Goal: Transaction & Acquisition: Book appointment/travel/reservation

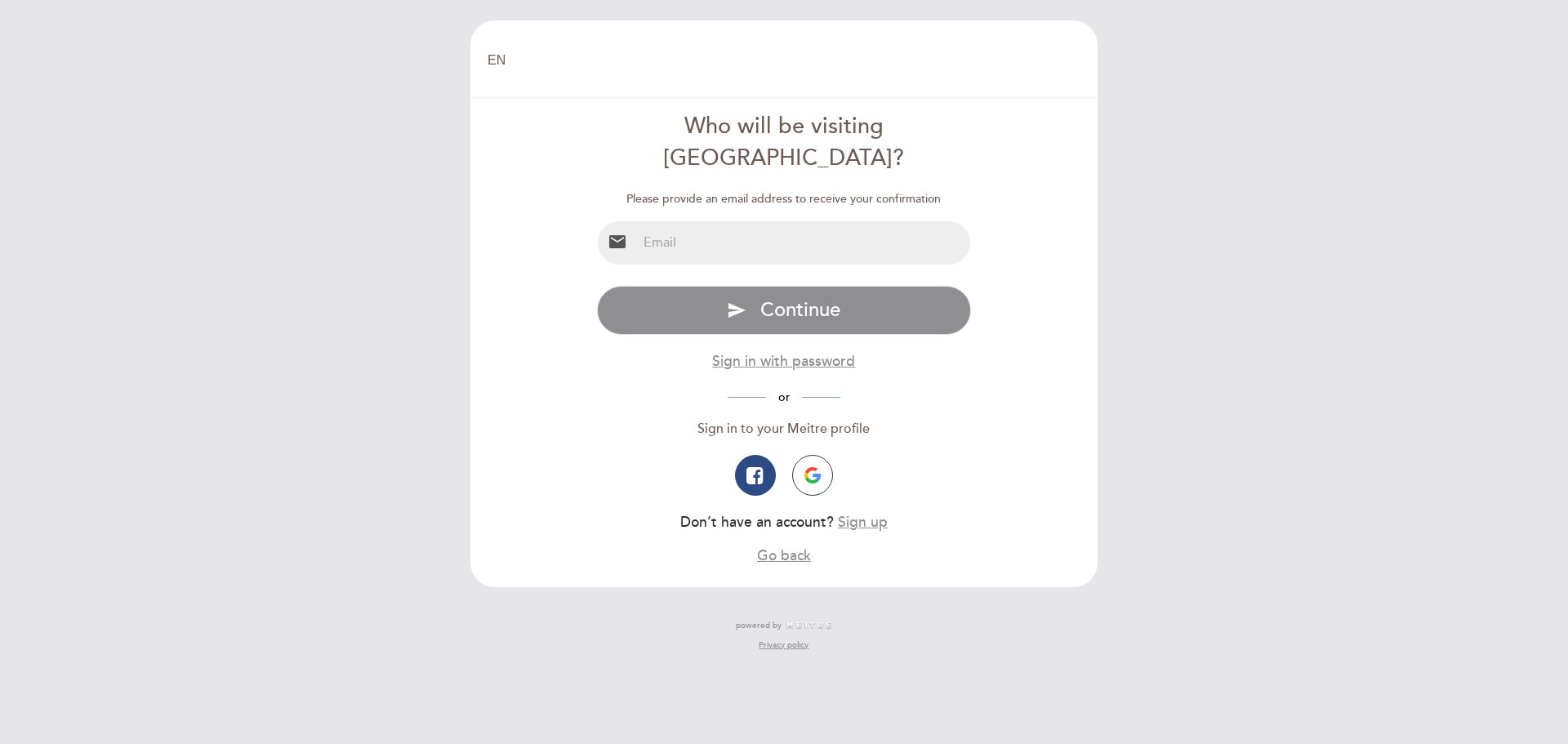
click at [714, 221] on input "email" at bounding box center [805, 242] width 334 height 43
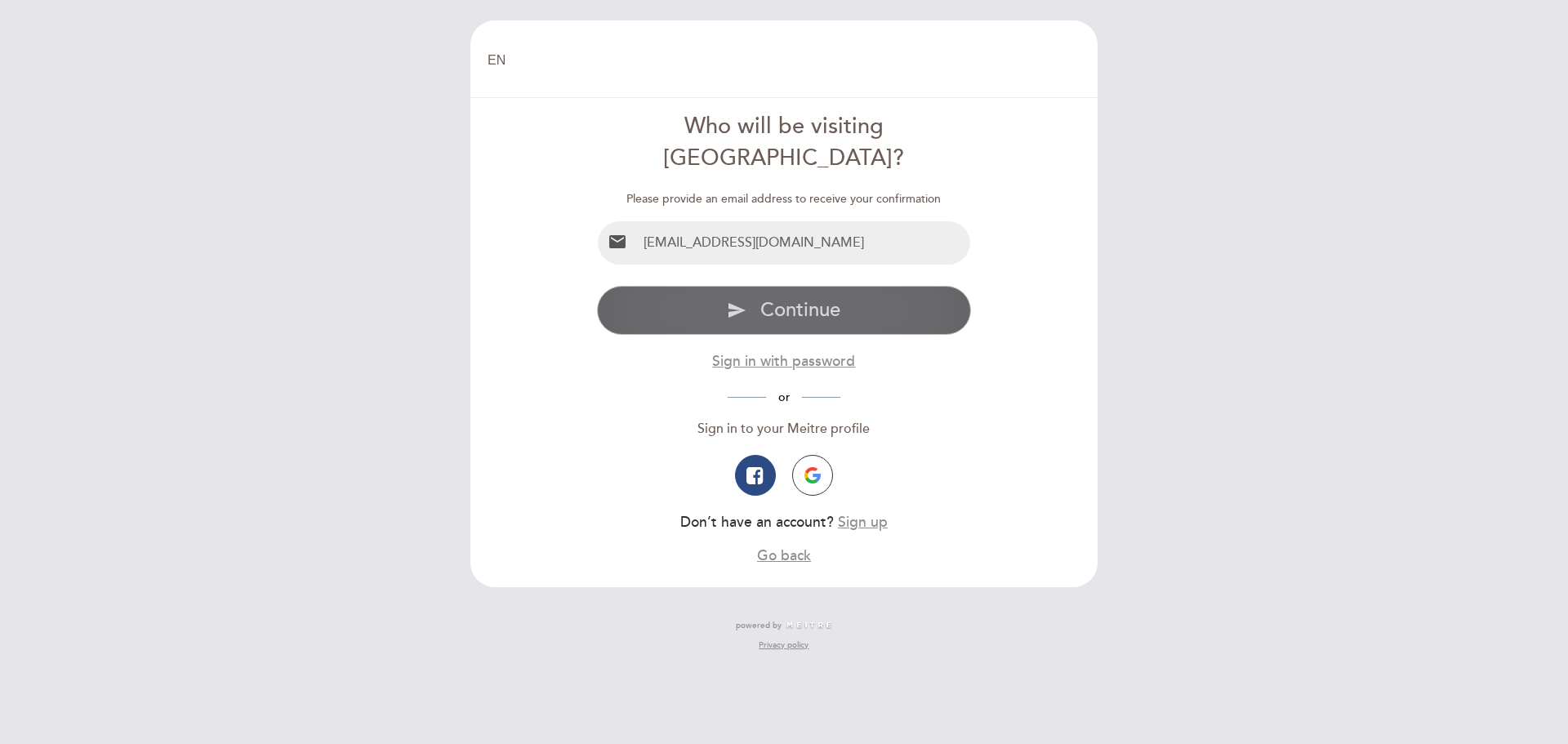
type input "uk.mattgarrett@gmail.com"
click at [784, 298] on span "Continue" at bounding box center [801, 309] width 80 height 24
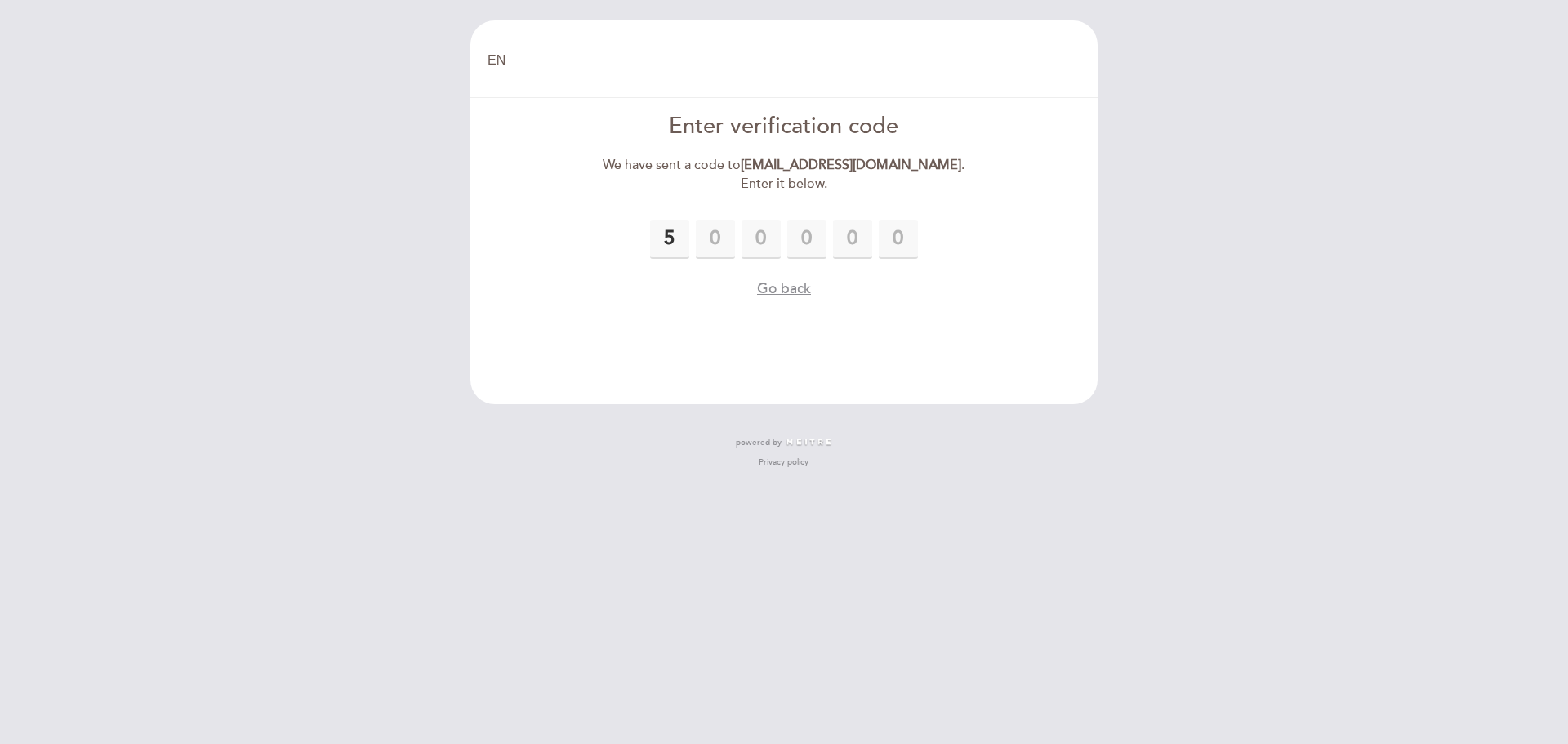
type input "5"
type input "1"
type input "7"
type input "0"
type input "8"
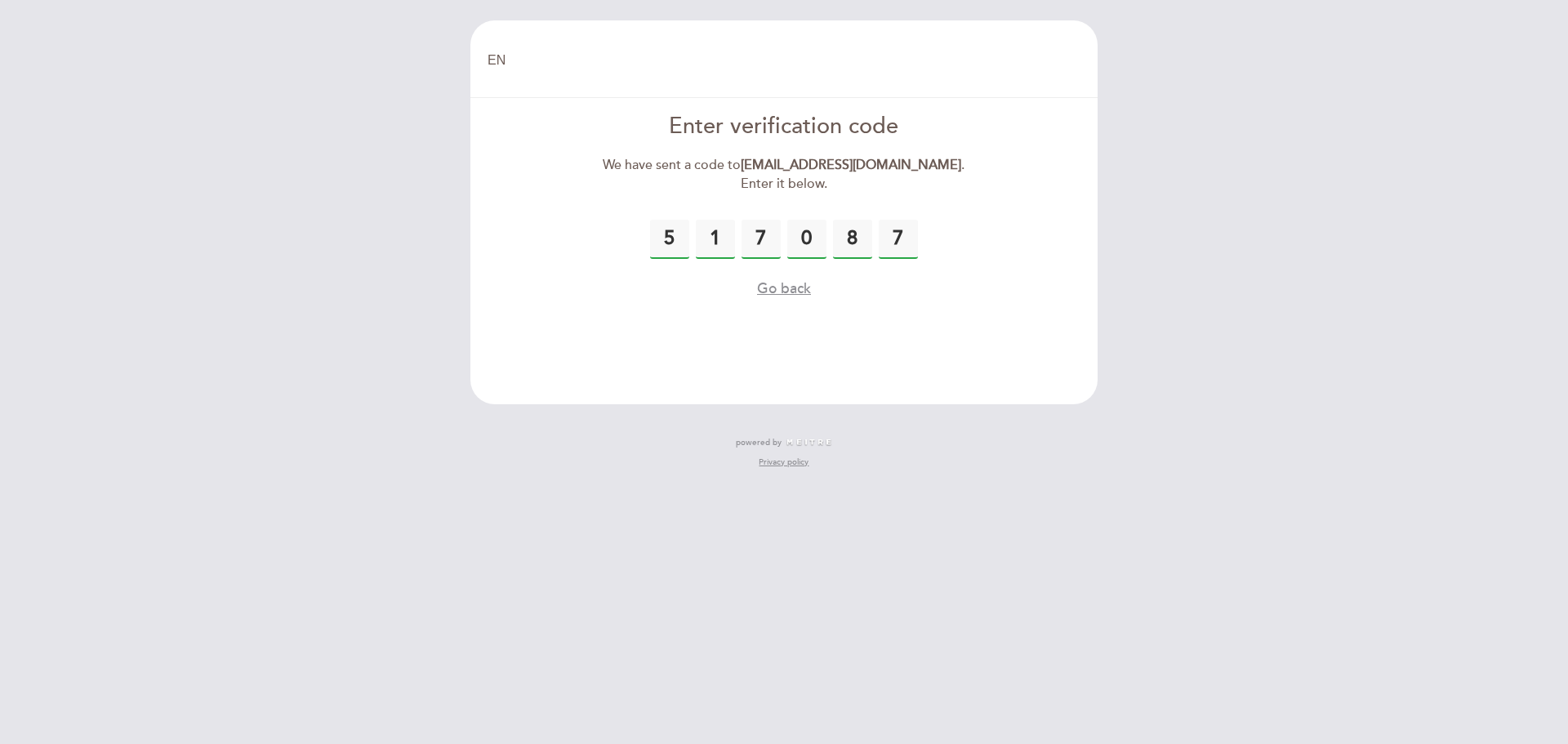
type input "7"
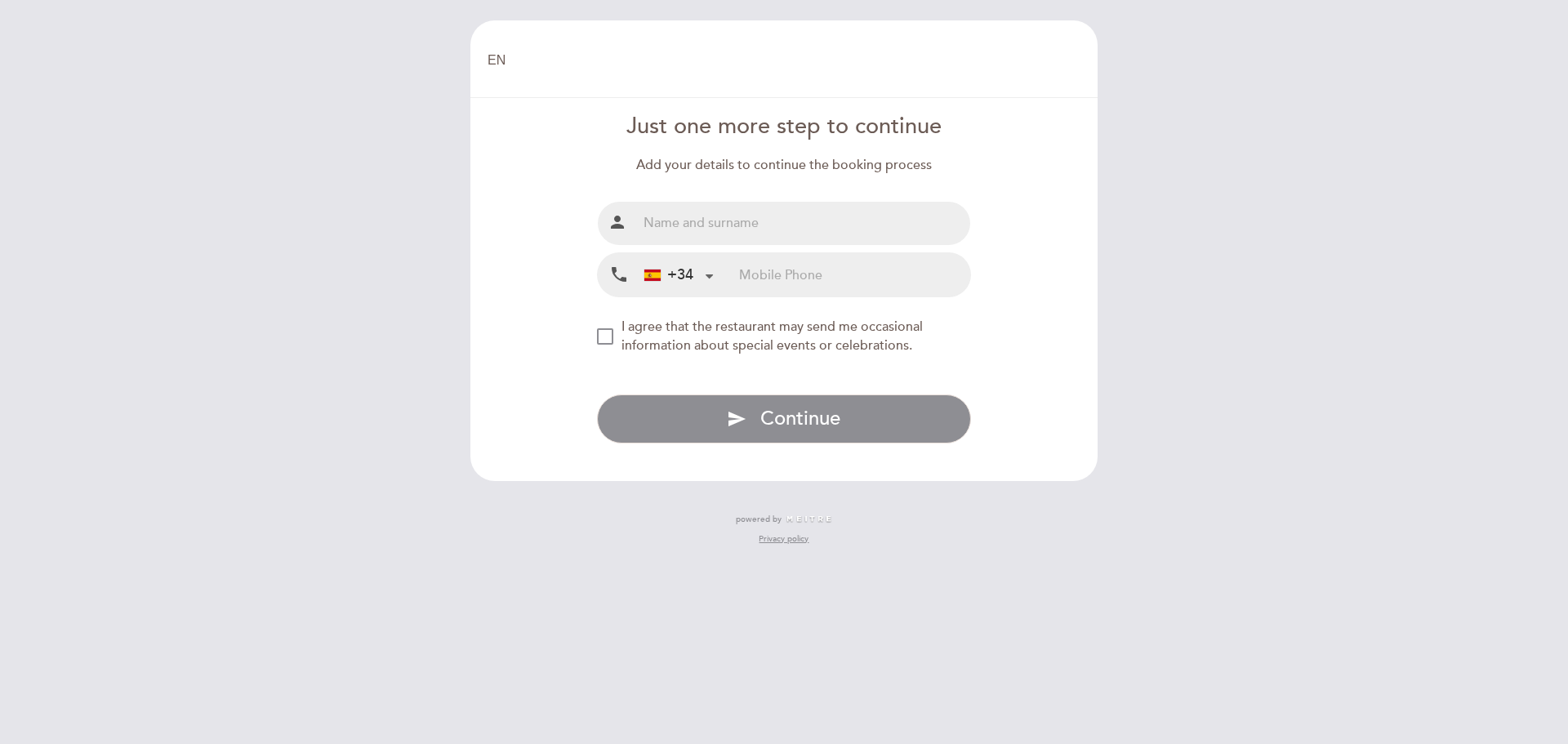
click at [750, 225] on input "text" at bounding box center [805, 223] width 334 height 43
type input "[PERSON_NAME]"
drag, startPoint x: 604, startPoint y: 344, endPoint x: 625, endPoint y: 328, distance: 26.4
click at [606, 340] on div "NEW_MODAL_AGREE_RESTAURANT_SEND_OCCASIONAL_INFO" at bounding box center [605, 337] width 16 height 16
click at [707, 274] on div at bounding box center [710, 275] width 11 height 11
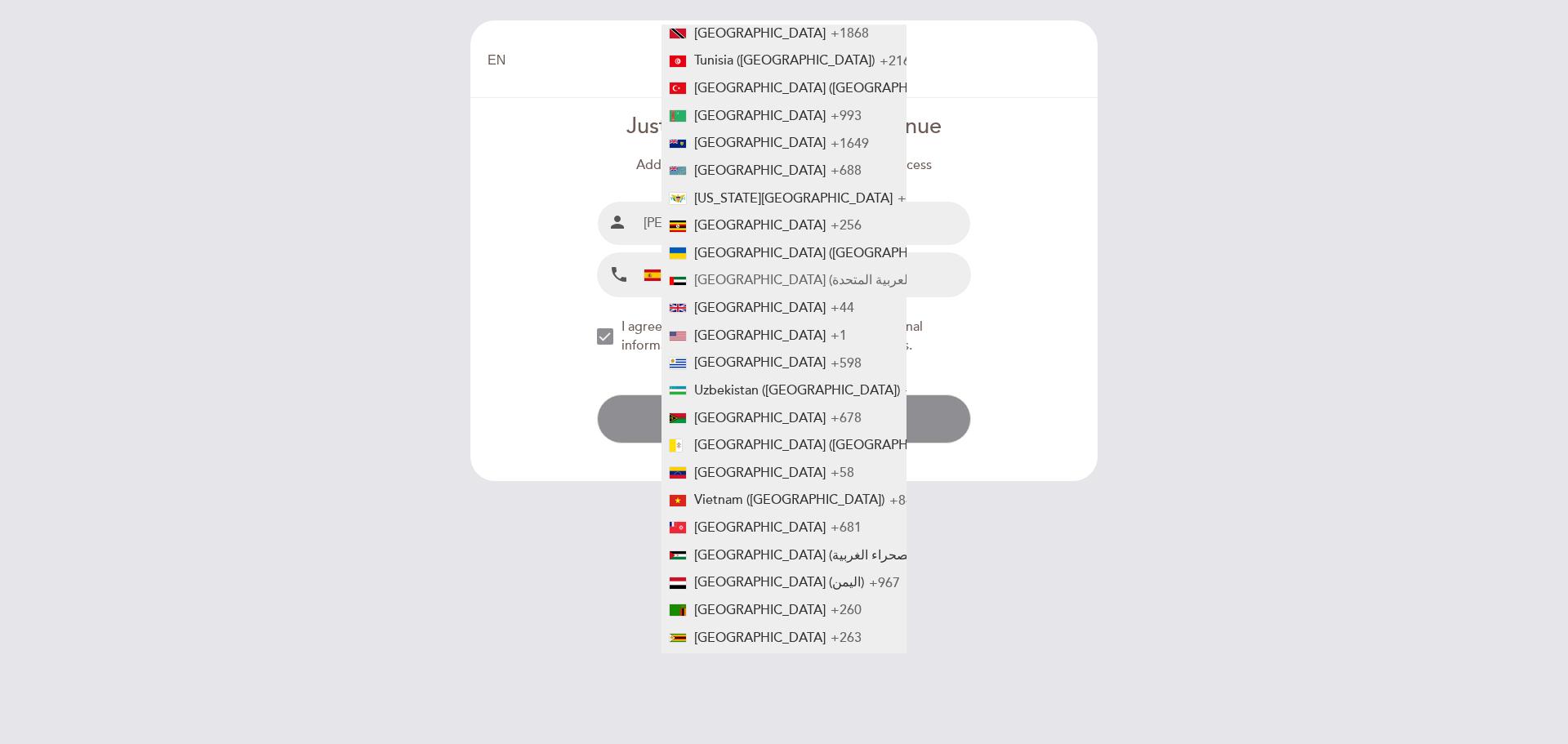
scroll to position [6200, 0]
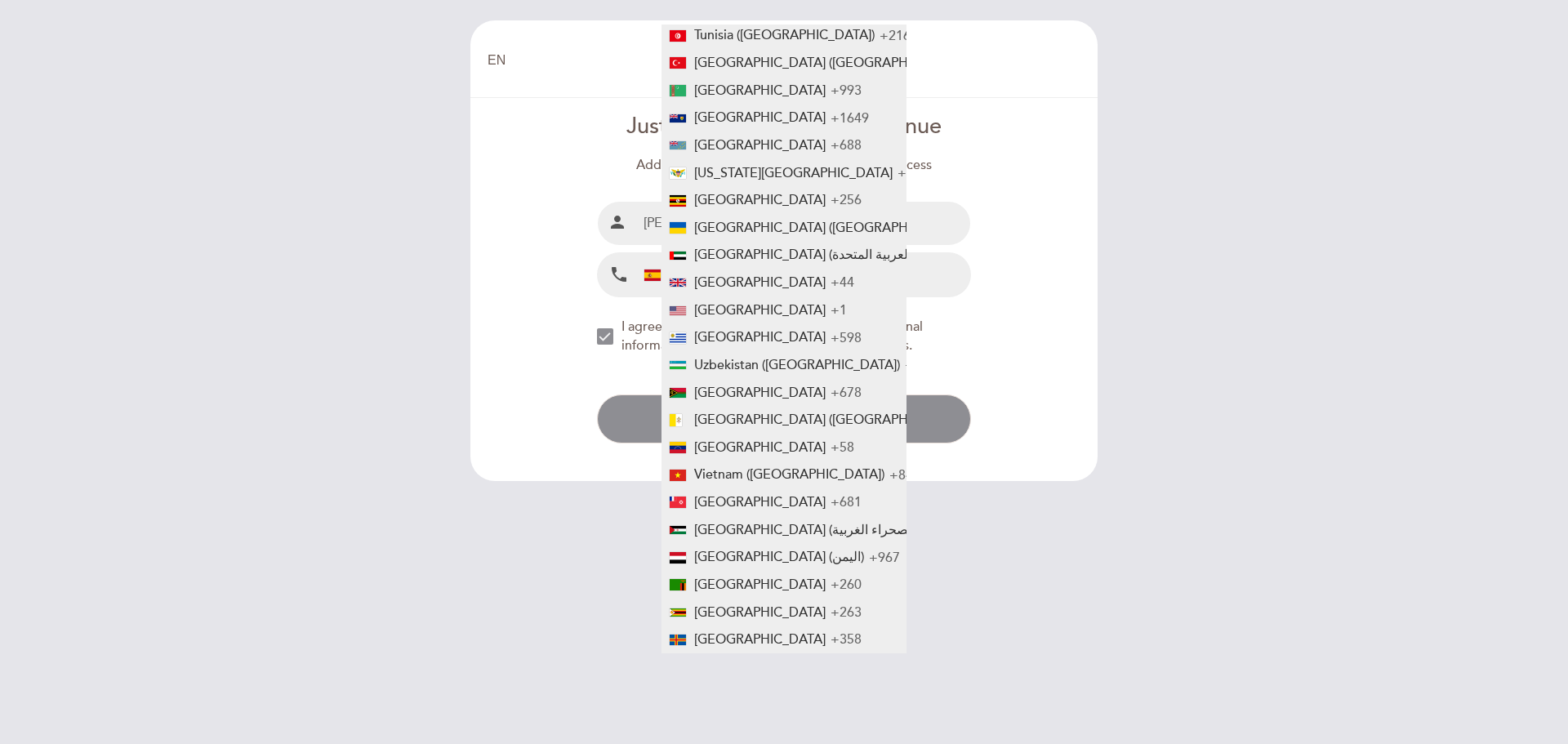
click at [764, 274] on span "United Kingdom" at bounding box center [760, 282] width 132 height 16
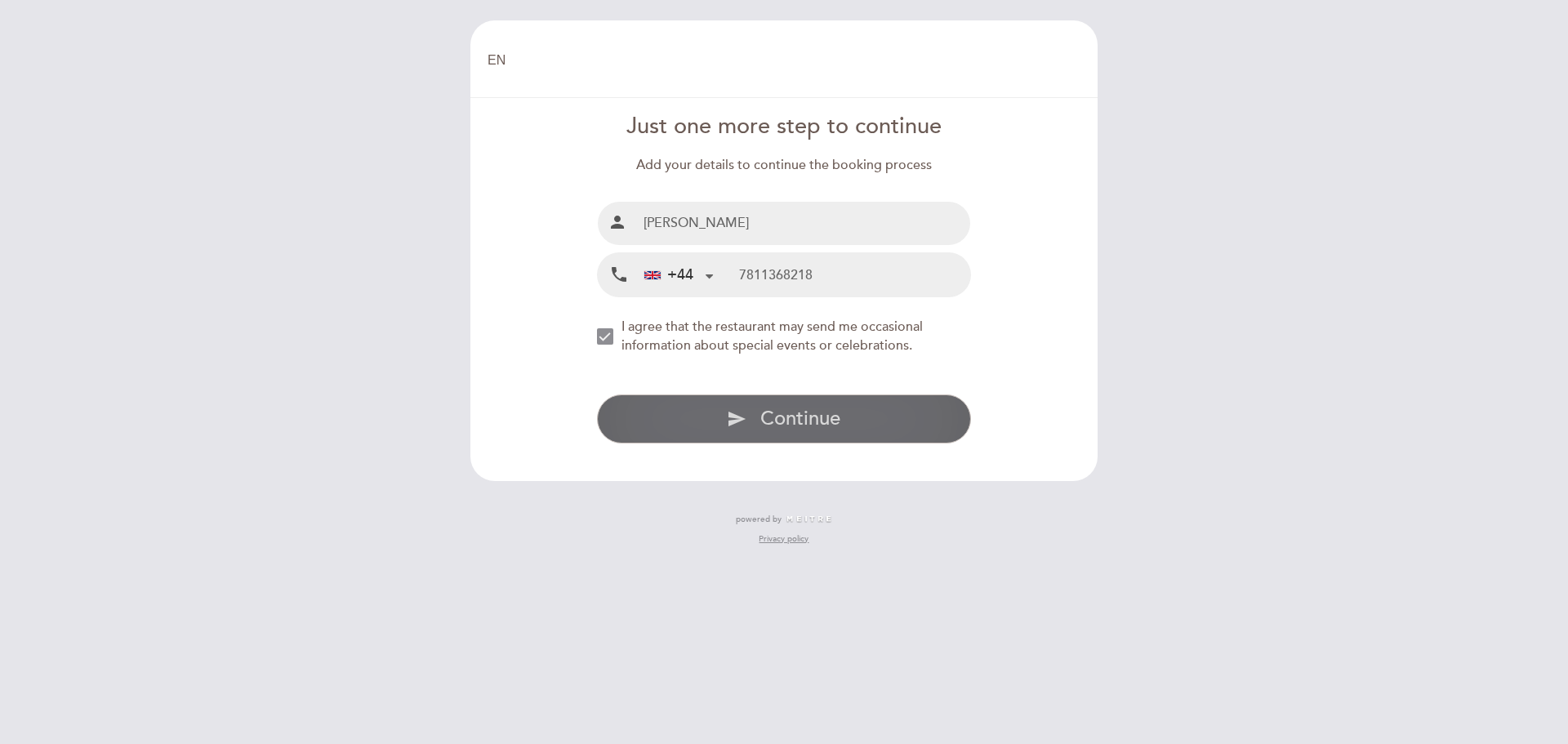
type input "7811368218"
click at [792, 423] on span "Continue" at bounding box center [801, 418] width 80 height 24
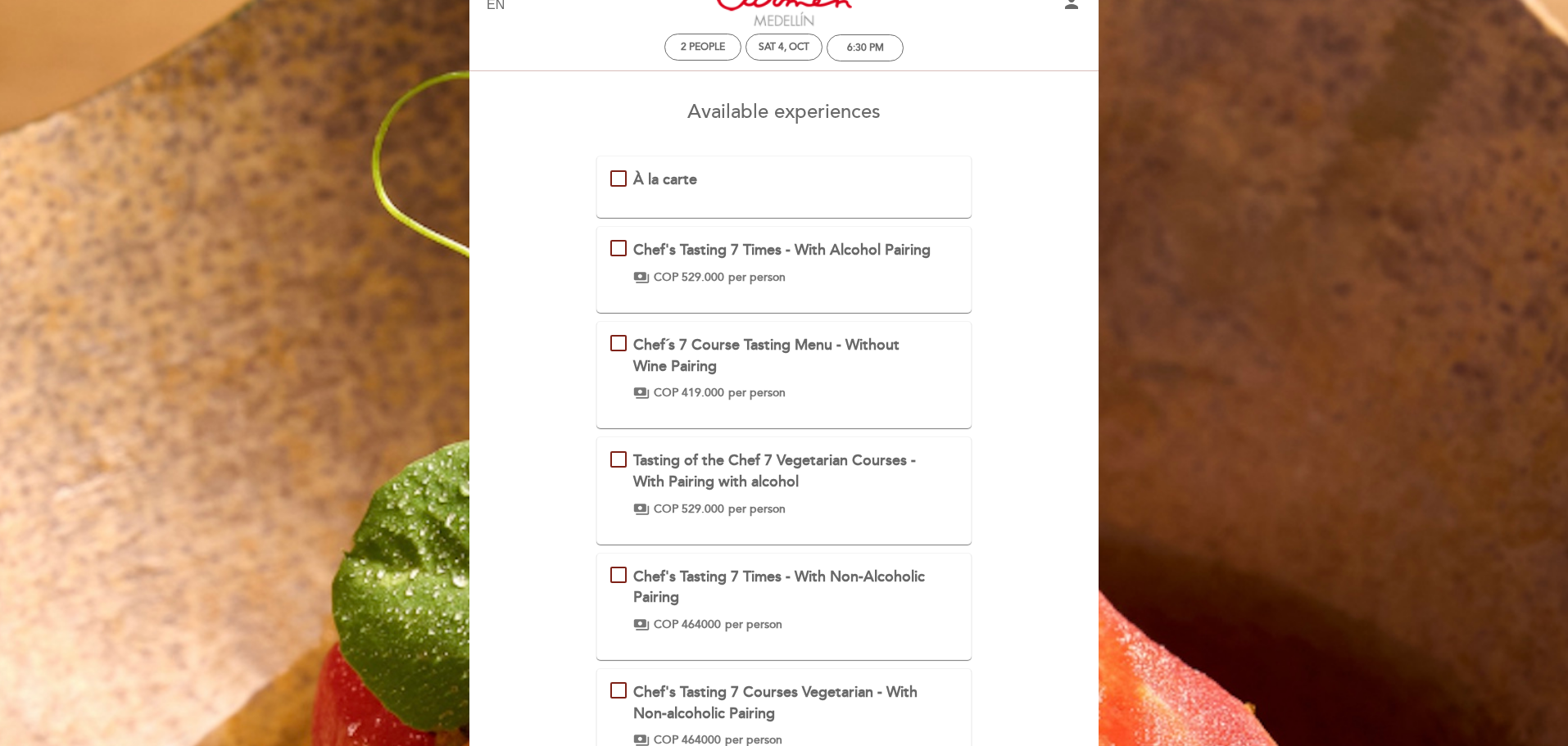
scroll to position [55, 0]
click at [619, 182] on div "À la carte" at bounding box center [784, 180] width 348 height 21
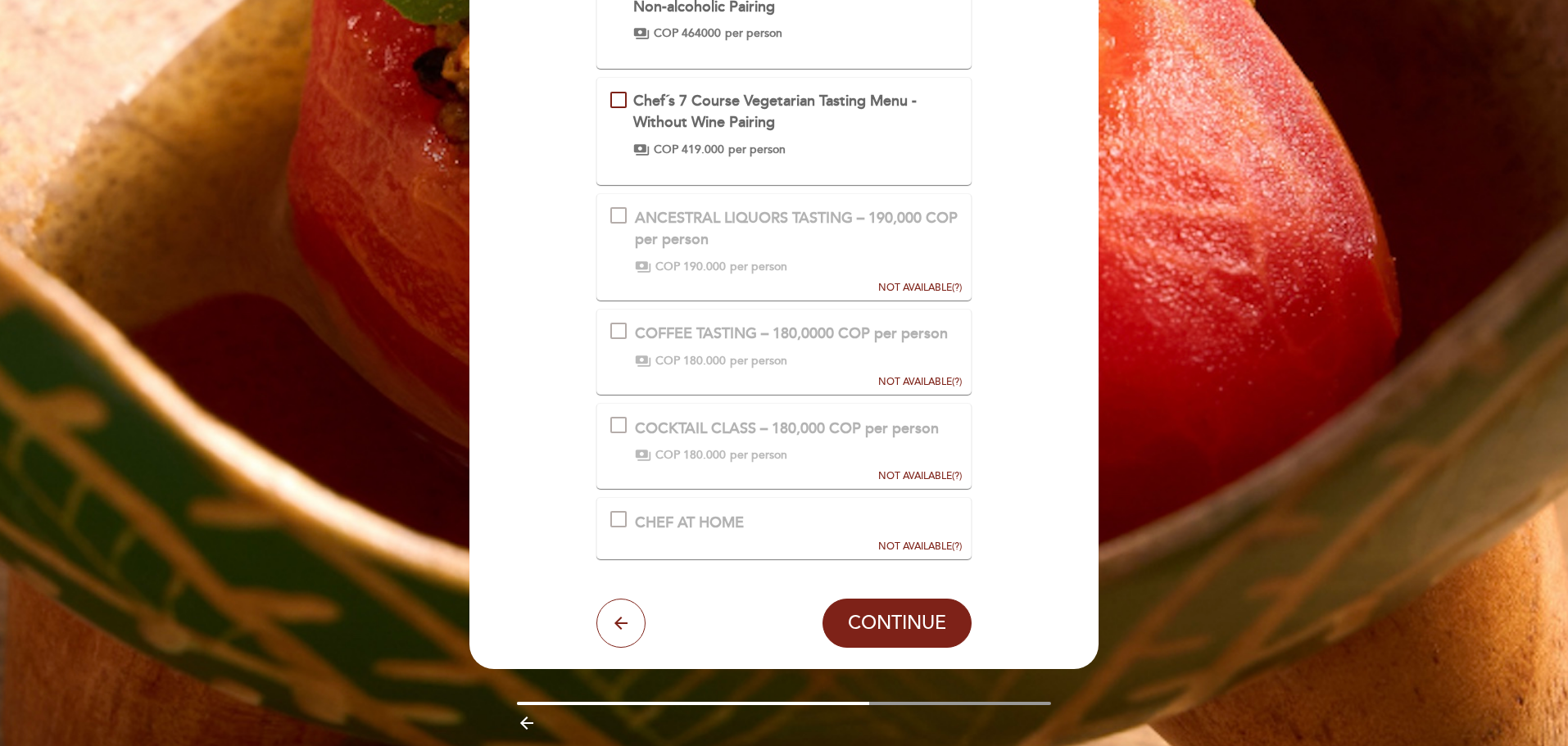
scroll to position [763, 0]
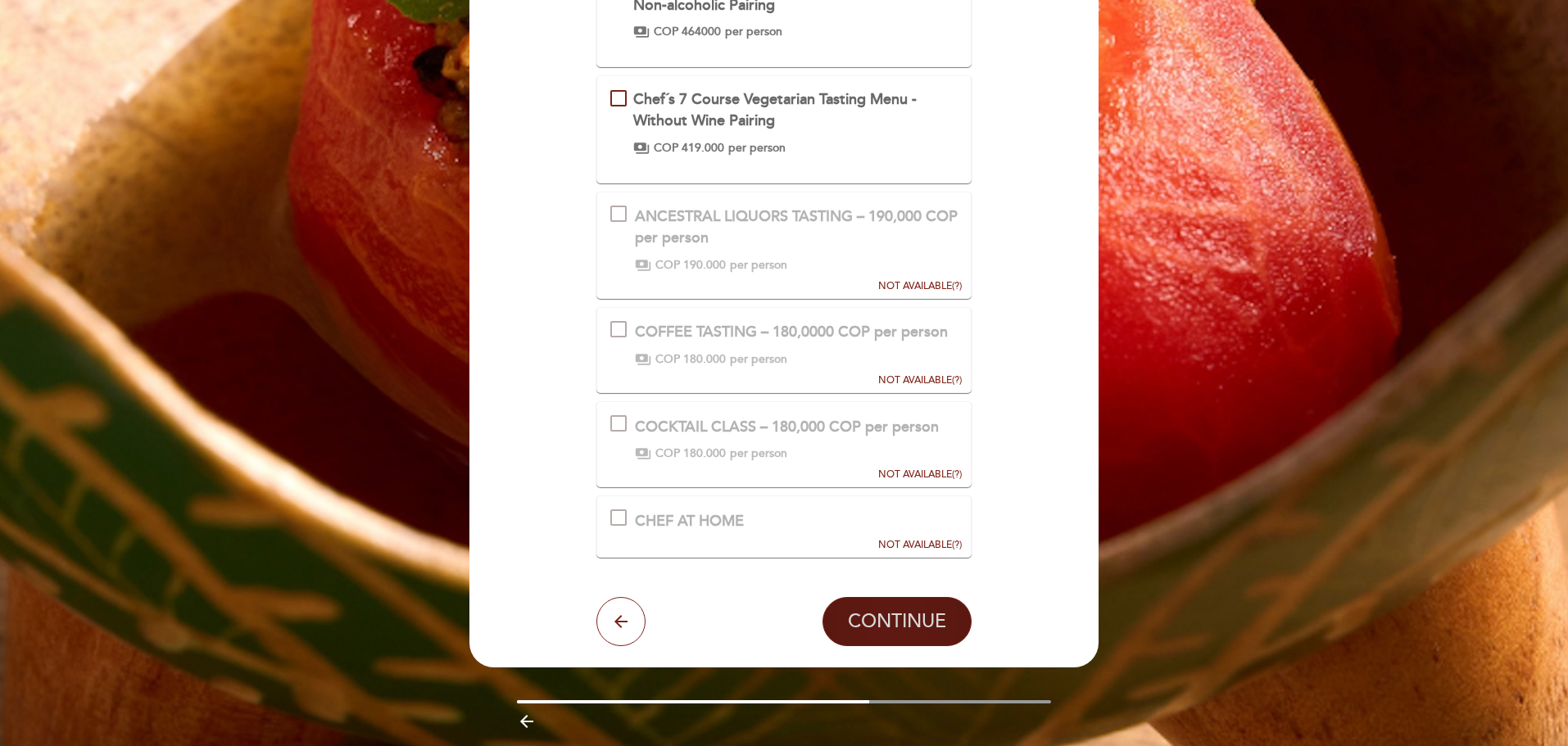
click at [903, 626] on span "CONTINUE" at bounding box center [897, 621] width 98 height 23
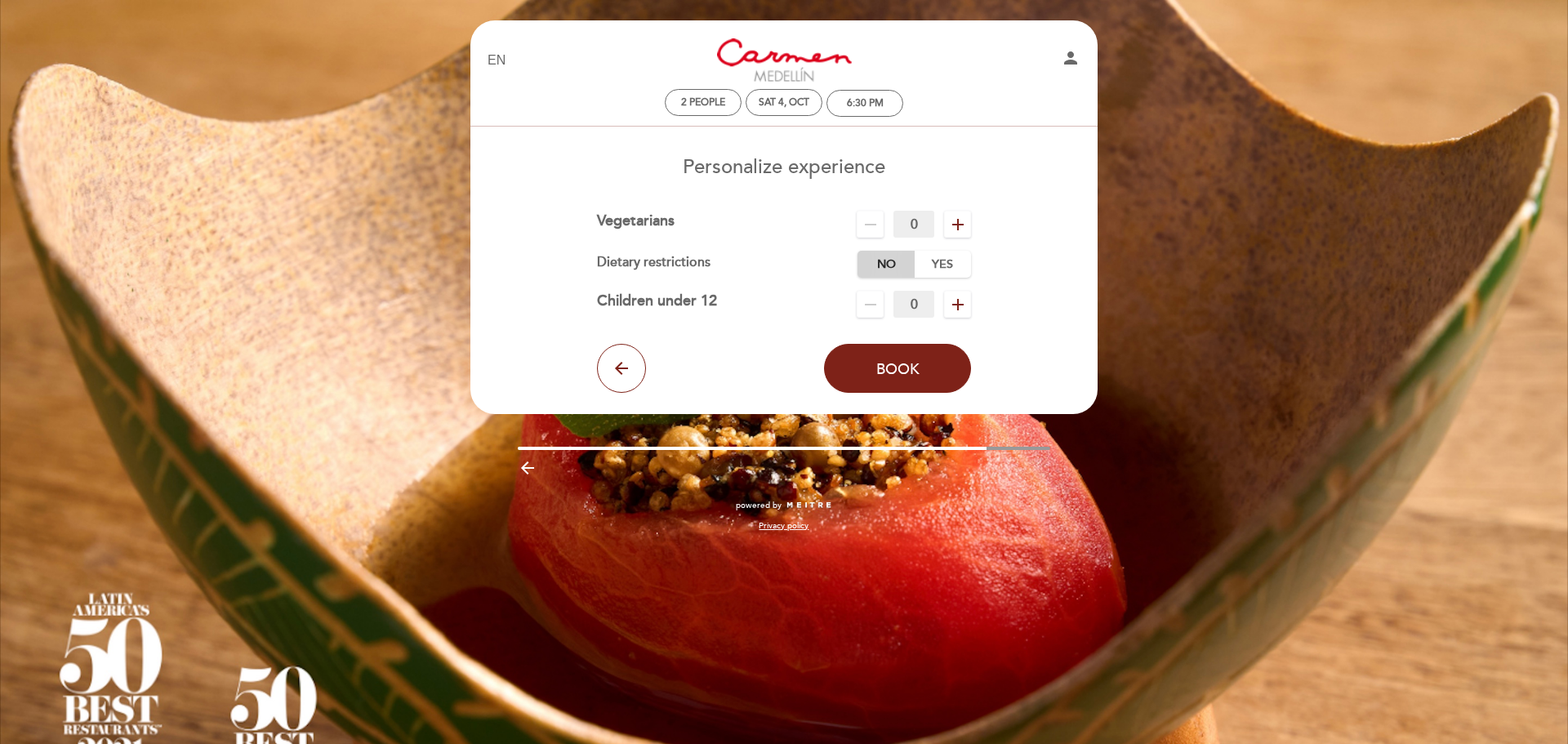
click at [884, 267] on label "No" at bounding box center [886, 265] width 58 height 27
click at [910, 373] on span "Book" at bounding box center [898, 369] width 43 height 18
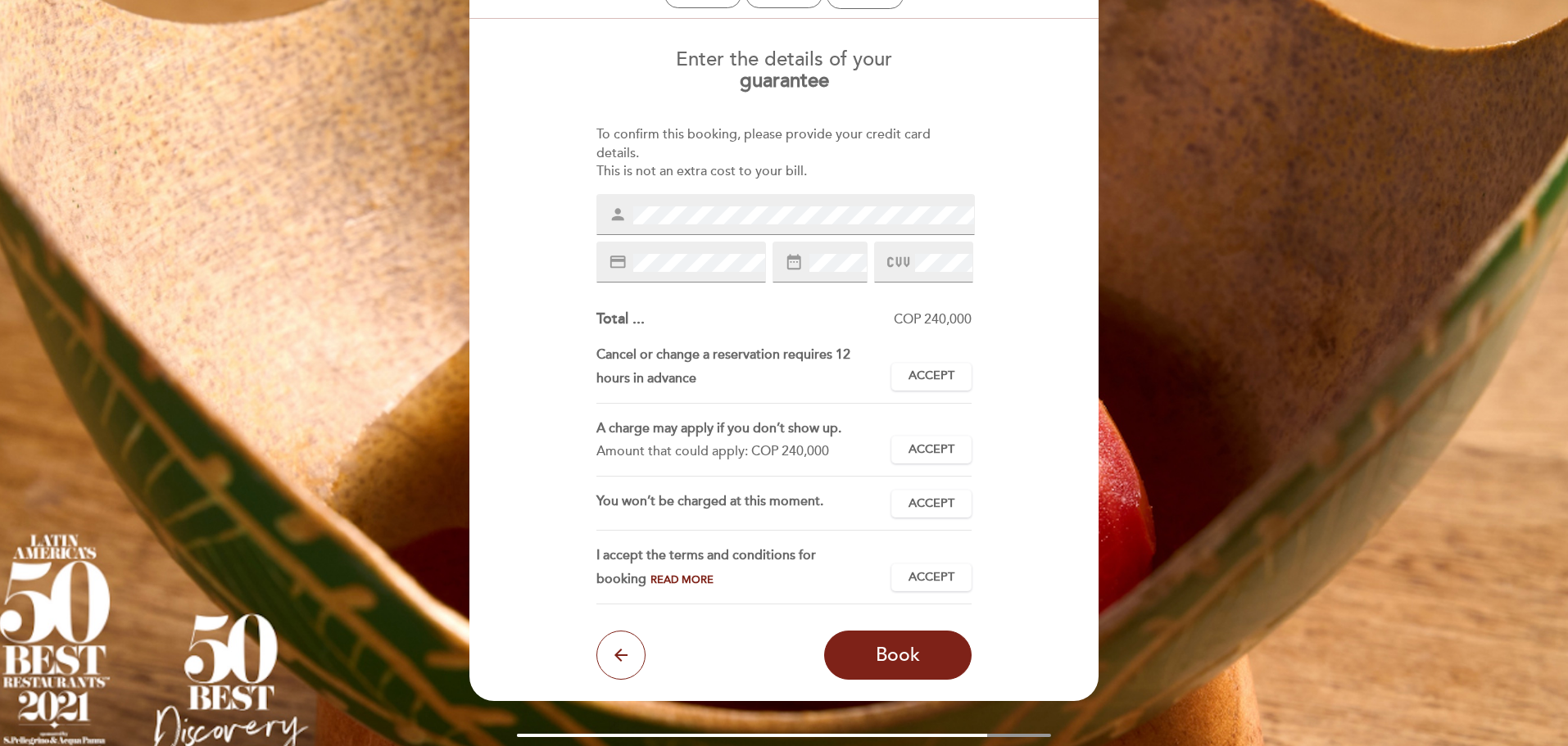
scroll to position [109, 0]
click at [914, 263] on span at bounding box center [942, 261] width 60 height 19
click at [909, 257] on icon at bounding box center [898, 262] width 22 height 27
click at [1322, 412] on div "EN ES PT [PERSON_NAME][GEOGRAPHIC_DATA] person 2 people Sat 4, Oct 6:30 PM Welc…" at bounding box center [784, 362] width 1568 height 942
click at [936, 377] on span "Accept" at bounding box center [931, 375] width 46 height 17
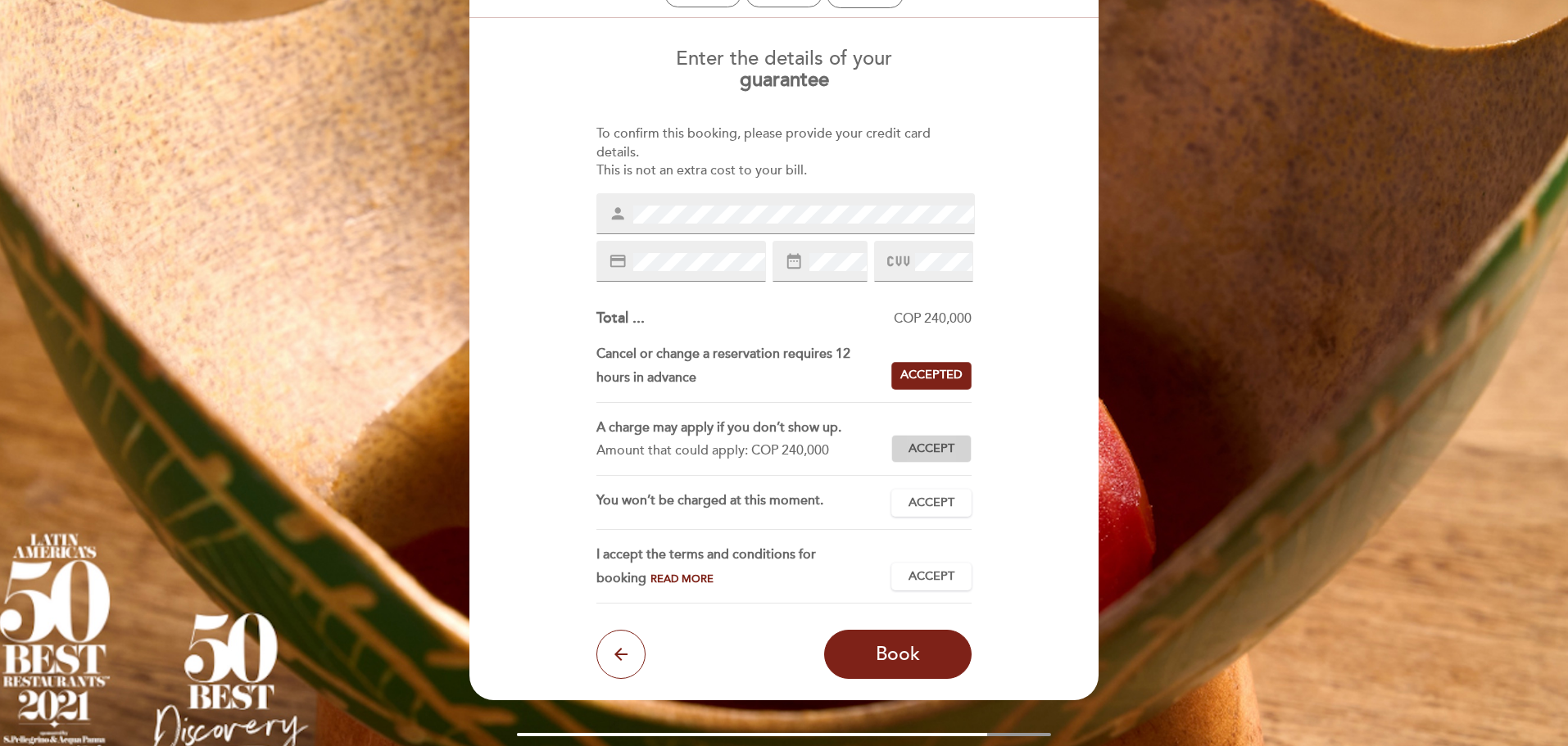
click at [927, 454] on span "Accept" at bounding box center [931, 449] width 46 height 17
click at [931, 507] on span "Accept" at bounding box center [931, 503] width 46 height 17
click at [939, 577] on span "Accept" at bounding box center [931, 577] width 46 height 17
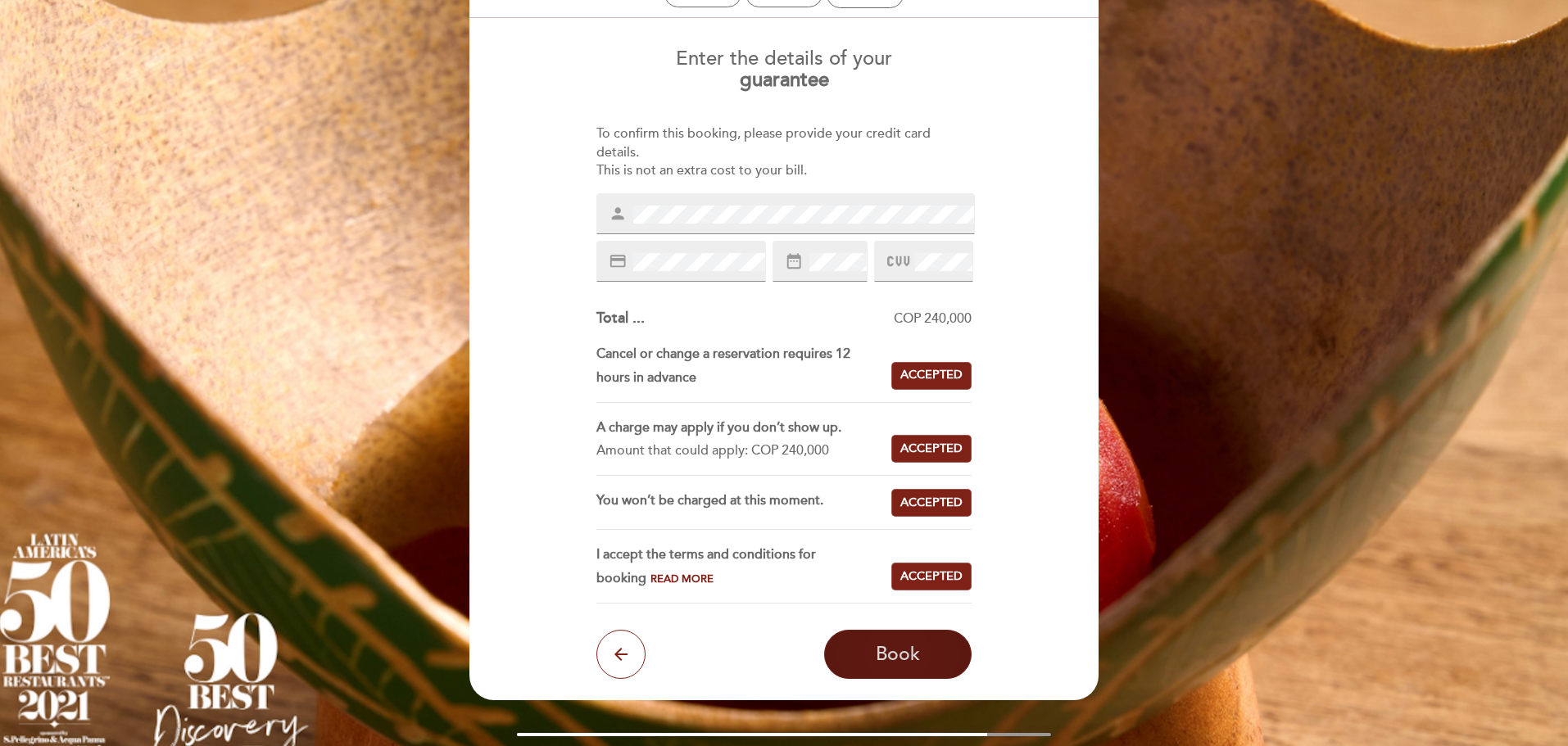
click at [891, 657] on span "Book" at bounding box center [898, 654] width 44 height 23
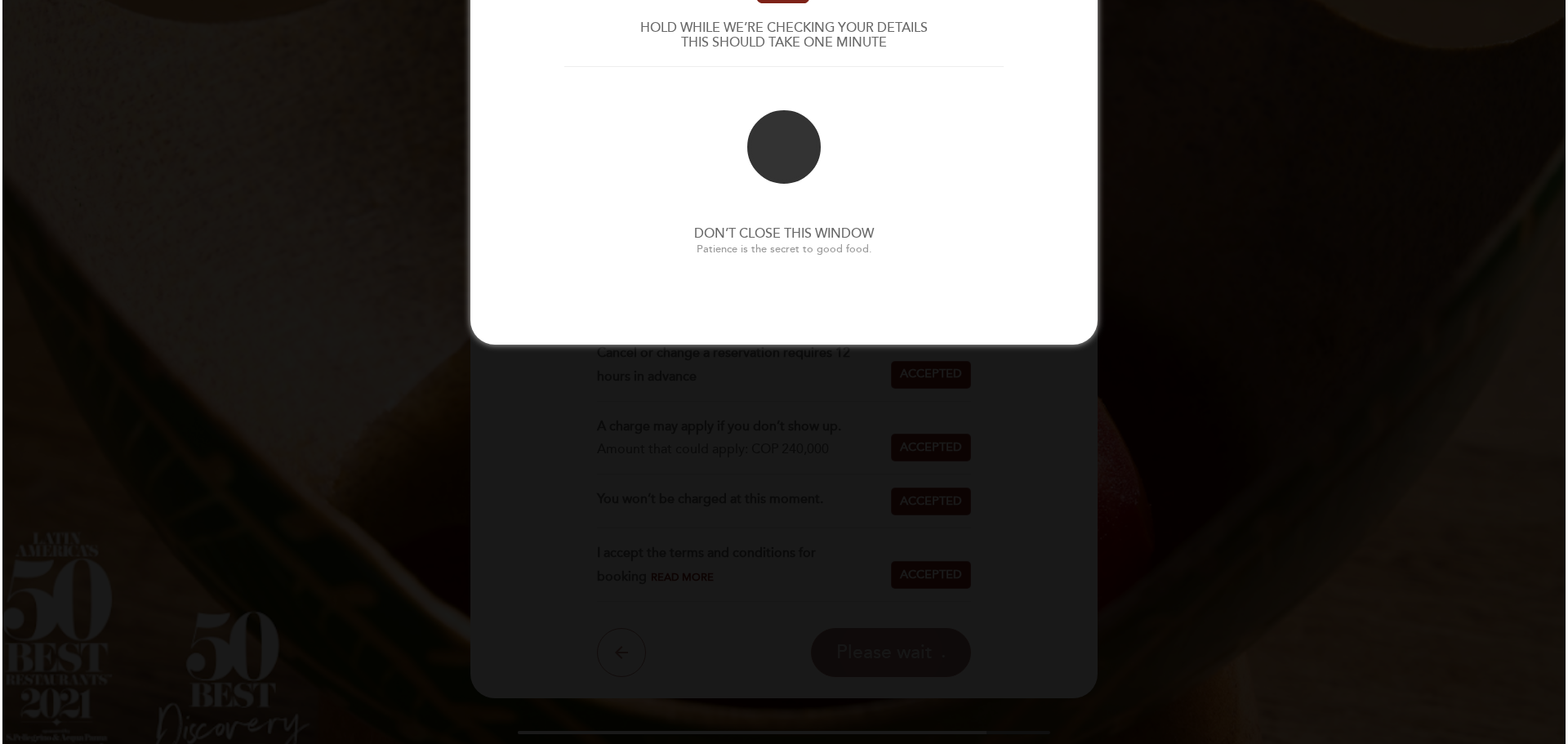
scroll to position [0, 0]
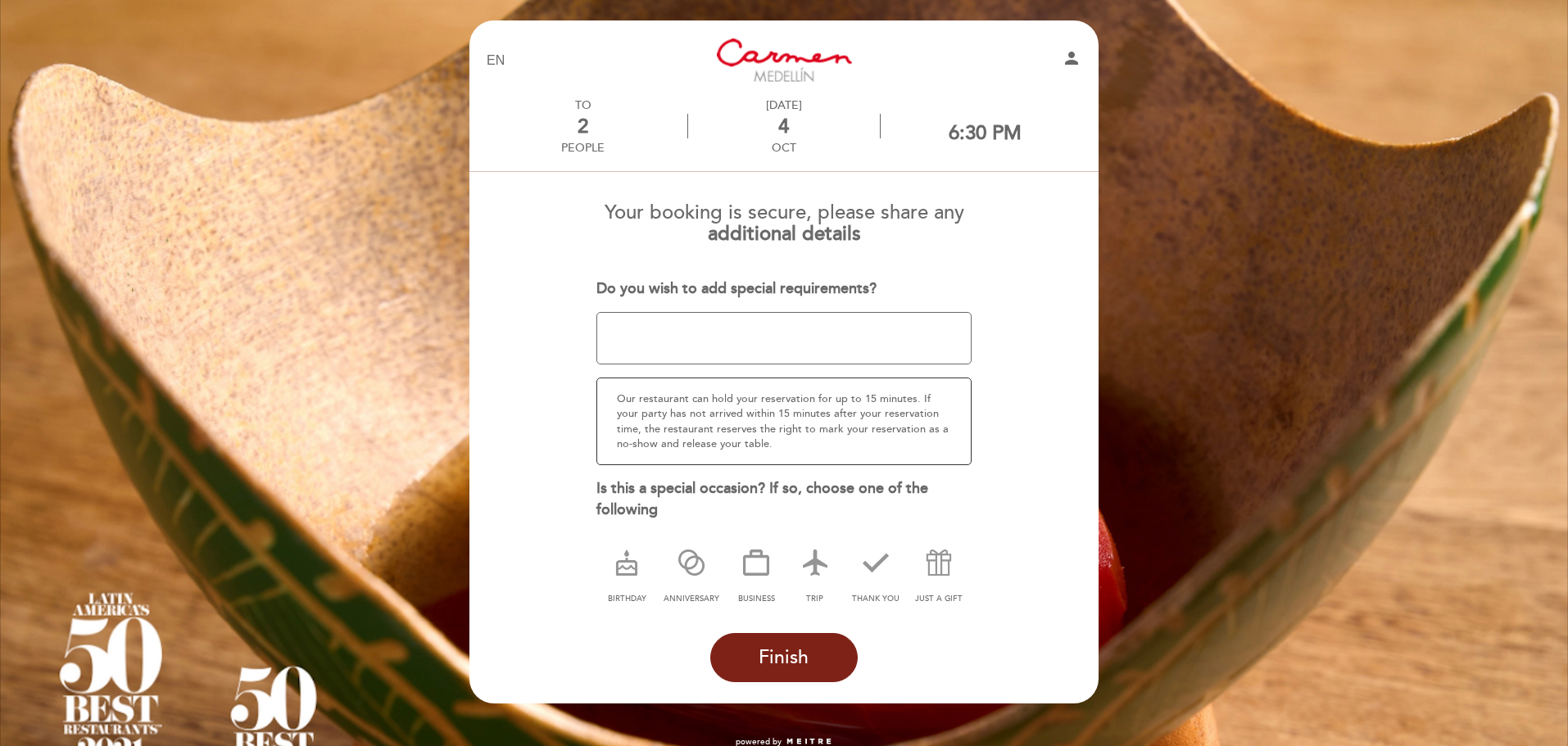
click at [779, 330] on textarea at bounding box center [784, 338] width 376 height 52
click at [811, 570] on icon at bounding box center [815, 562] width 43 height 43
click at [798, 660] on span "Finish" at bounding box center [783, 657] width 50 height 23
